Goal: Task Accomplishment & Management: Use online tool/utility

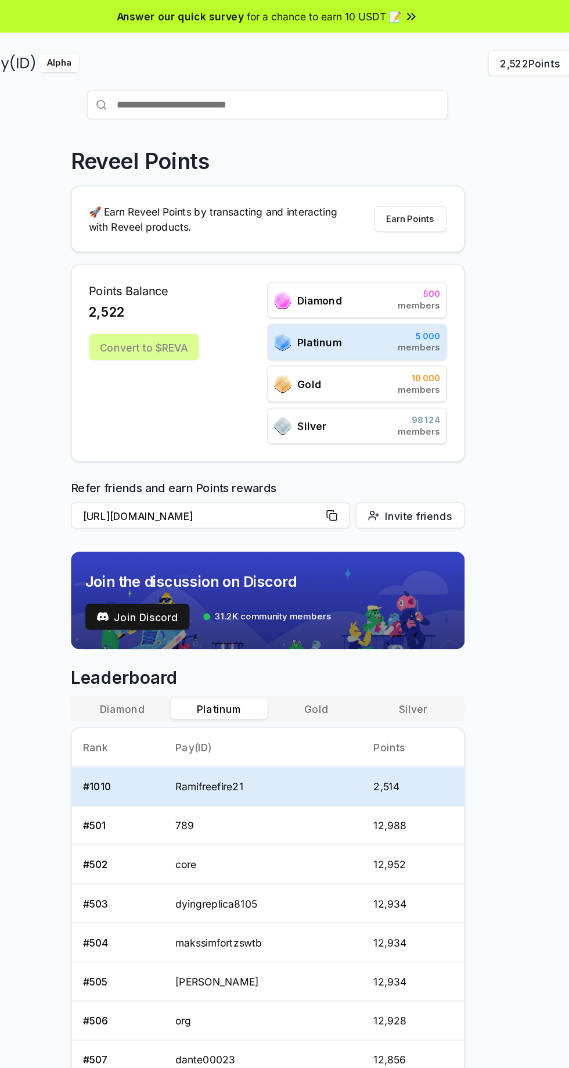
click at [149, 363] on div "Points Balance 2,522 Convert to $[PERSON_NAME] 500 members Platinum 5 000 membe…" at bounding box center [285, 291] width 317 height 159
click at [479, 432] on div "Reveel Points 🚀 Earn Reveel Points by transacting and interacting with Reveel p…" at bounding box center [284, 613] width 569 height 1035
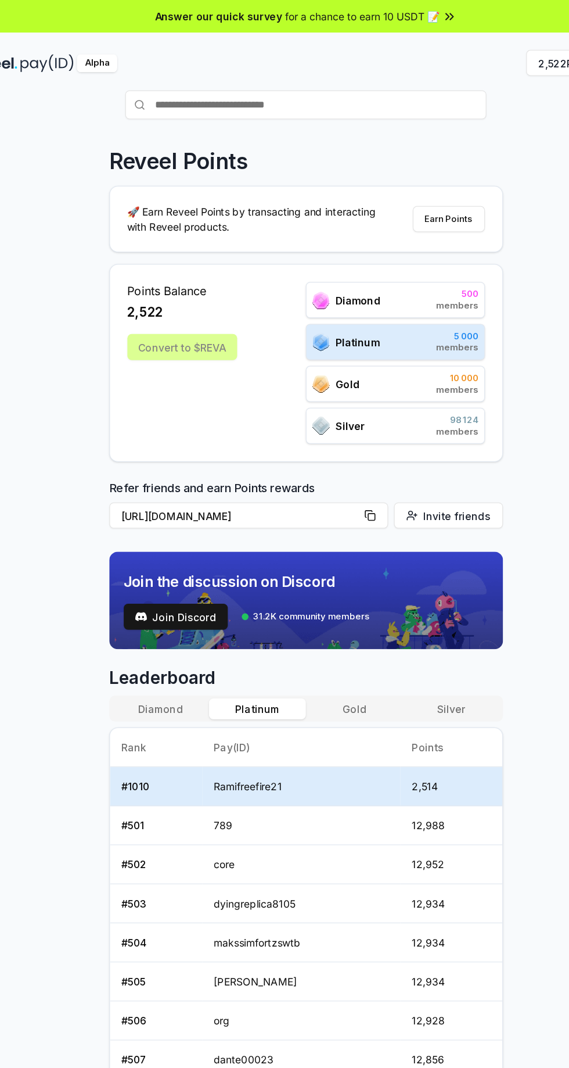
click at [174, 288] on div "Convert to $REVA" at bounding box center [185, 278] width 88 height 21
click at [181, 276] on div "Convert to $REVA" at bounding box center [185, 278] width 88 height 21
click at [177, 265] on div "Points Balance 2,522 Convert to $[PERSON_NAME]" at bounding box center [185, 292] width 88 height 130
click at [151, 225] on div "Points Balance 2,522 Convert to $[PERSON_NAME] 500 members Platinum 5 000 membe…" at bounding box center [285, 291] width 317 height 159
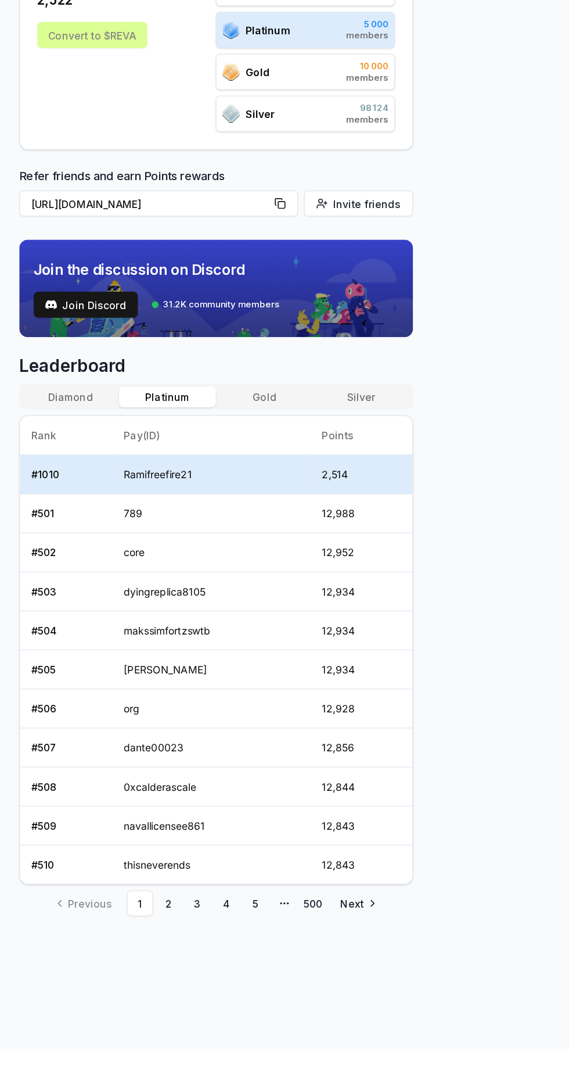
scroll to position [27, 0]
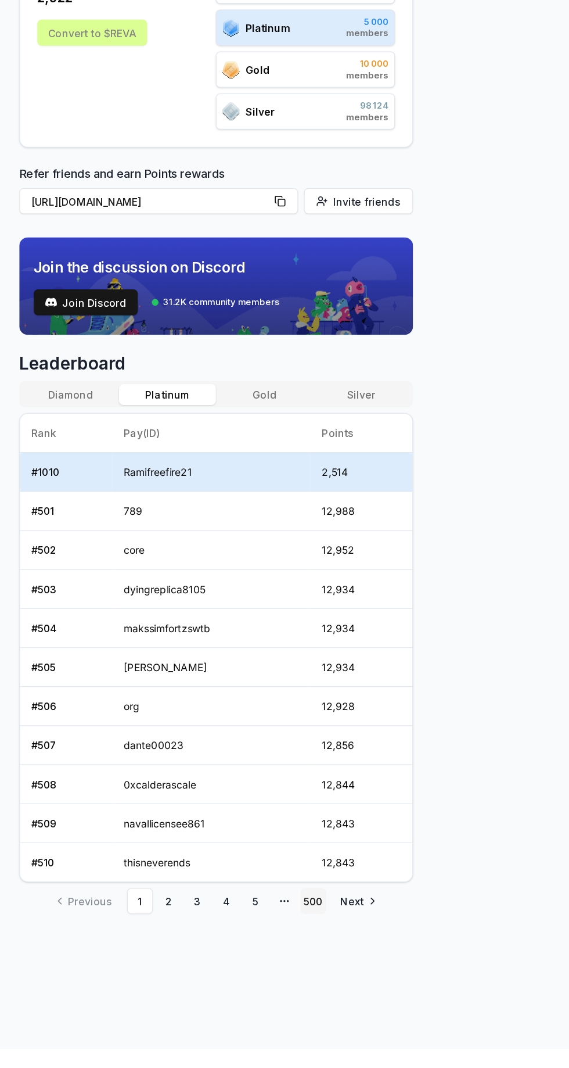
click at [362, 945] on link "500" at bounding box center [363, 949] width 21 height 21
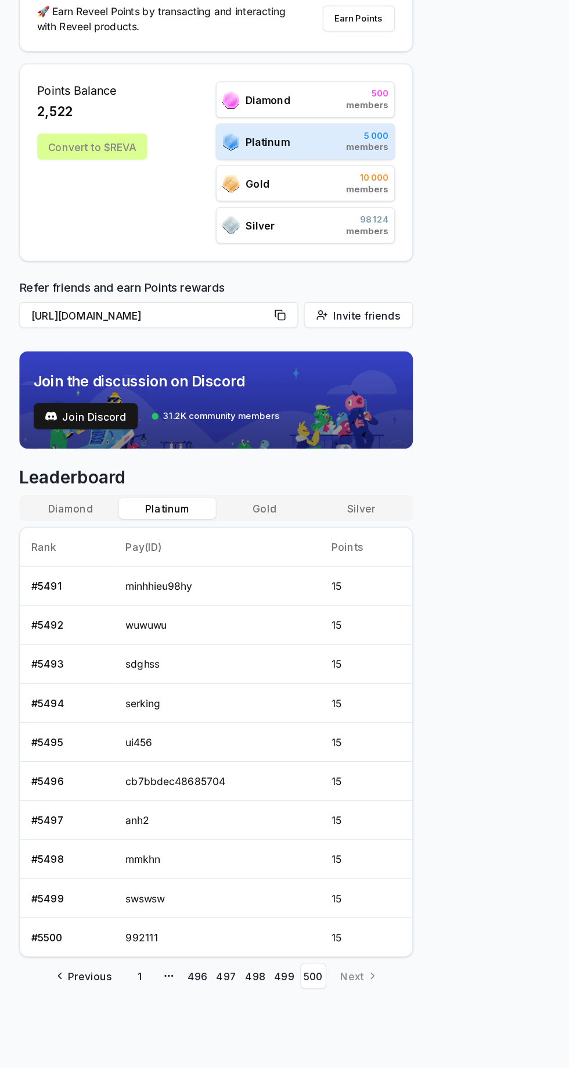
scroll to position [60, 0]
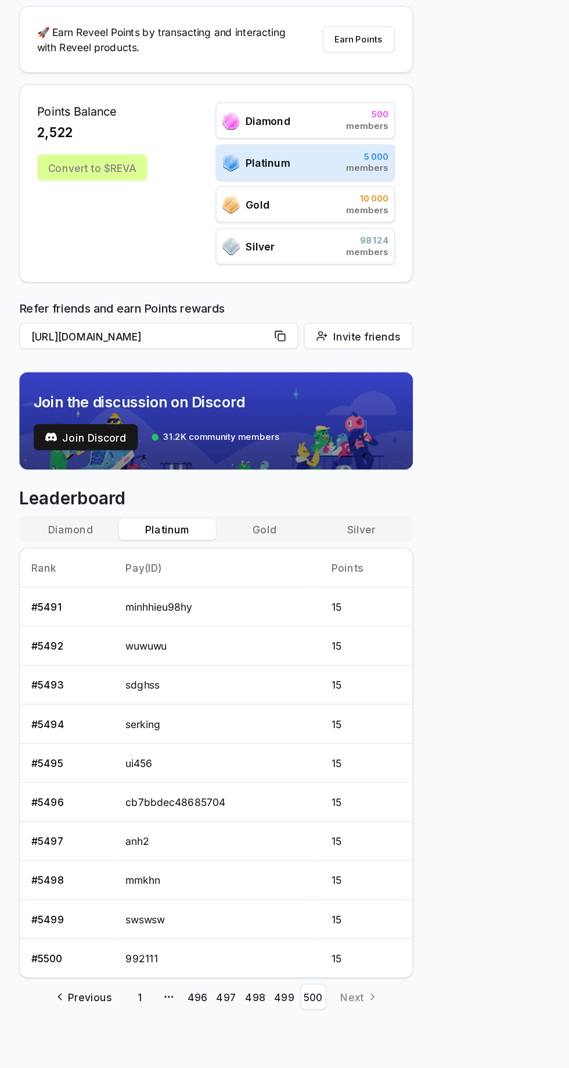
click at [163, 504] on button "Diamond" at bounding box center [168, 509] width 78 height 17
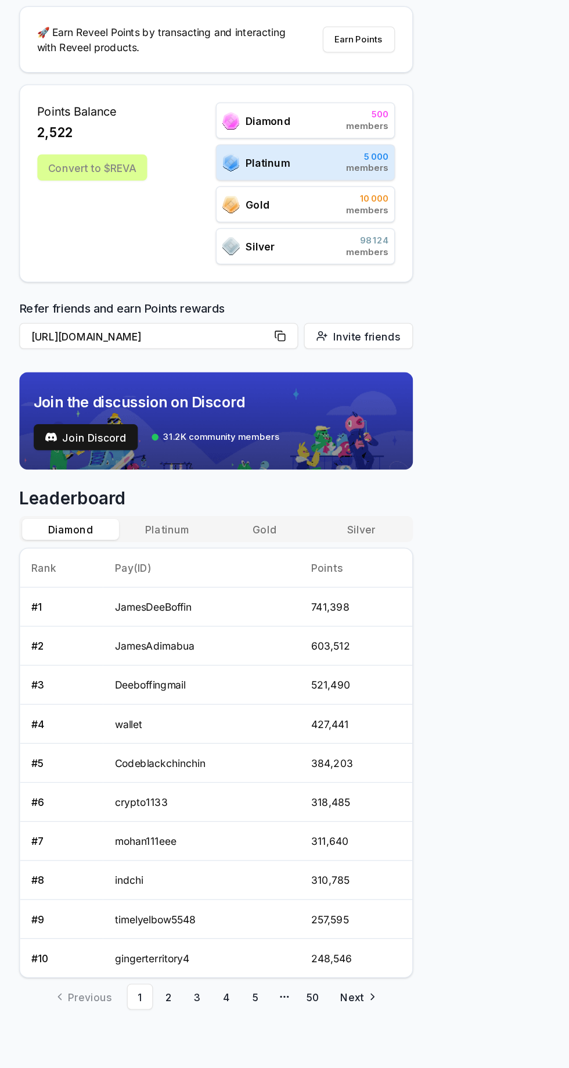
click at [441, 672] on td "427,441" at bounding box center [397, 665] width 91 height 31
click at [461, 595] on div "Reveel Points 🚀 Earn Reveel Points by transacting and interacting with Reveel p…" at bounding box center [284, 552] width 569 height 1035
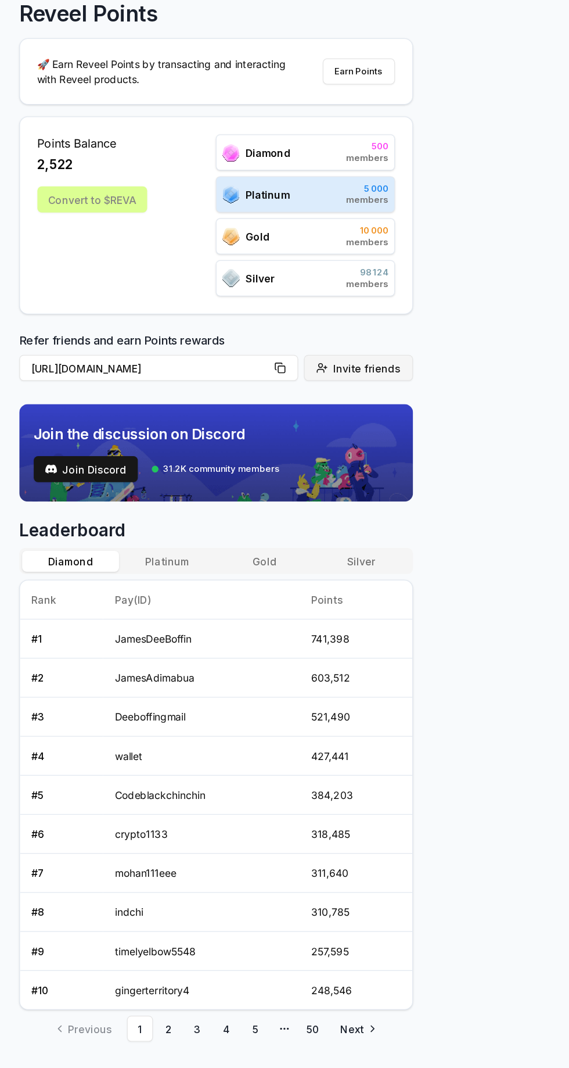
click at [410, 355] on span "Invite friends" at bounding box center [406, 354] width 54 height 12
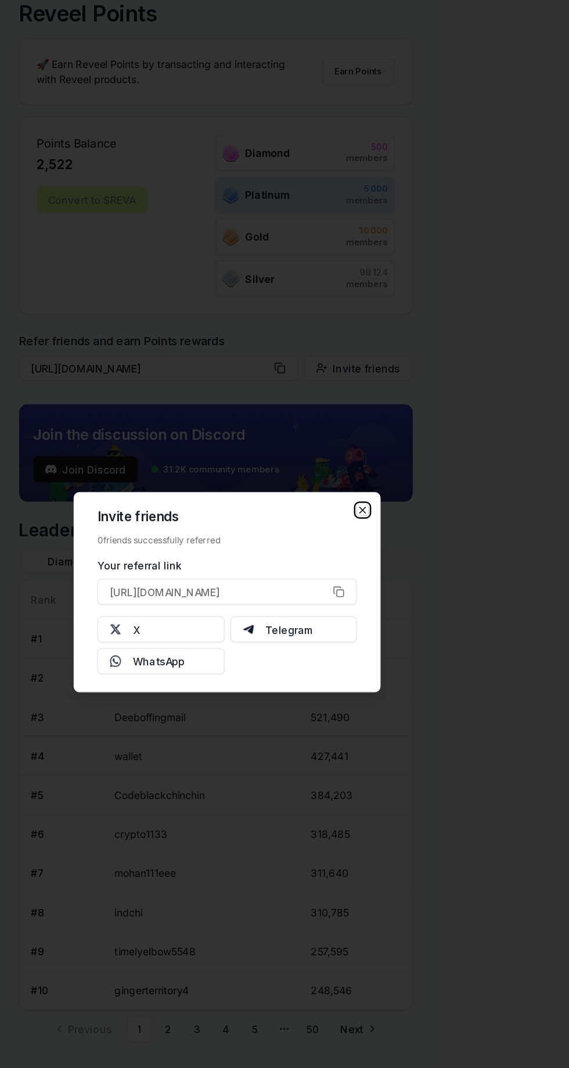
click at [403, 468] on icon "button" at bounding box center [402, 468] width 9 height 9
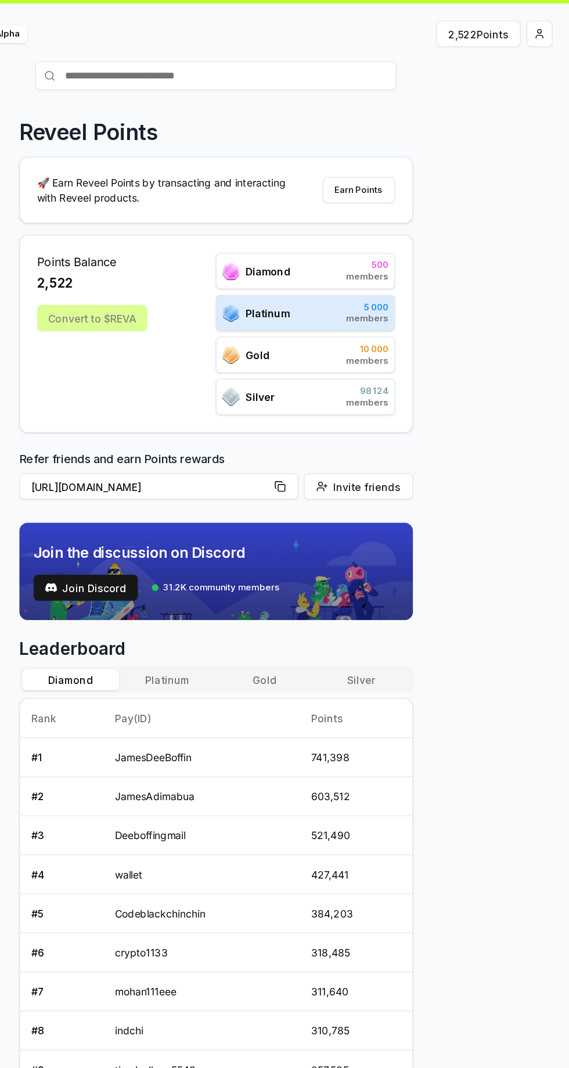
scroll to position [0, 0]
